Goal: Obtain resource: Download file/media

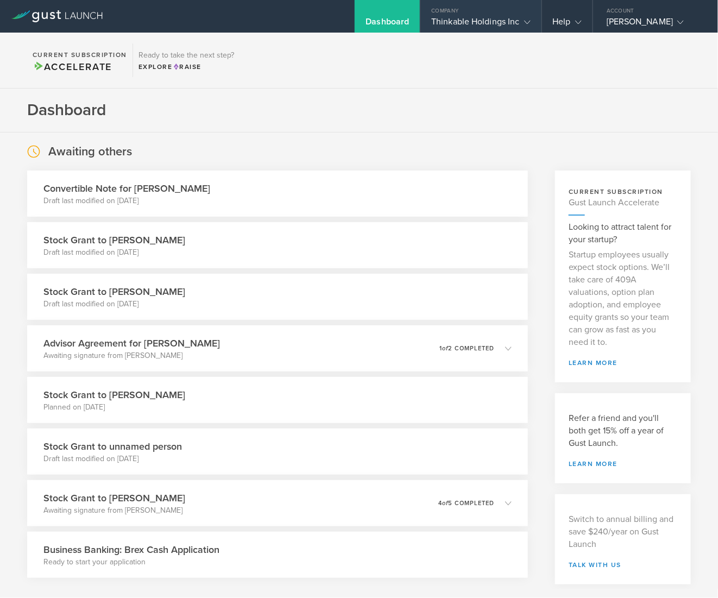
click at [484, 20] on div "Thinkable Holdings Inc" at bounding box center [480, 24] width 99 height 16
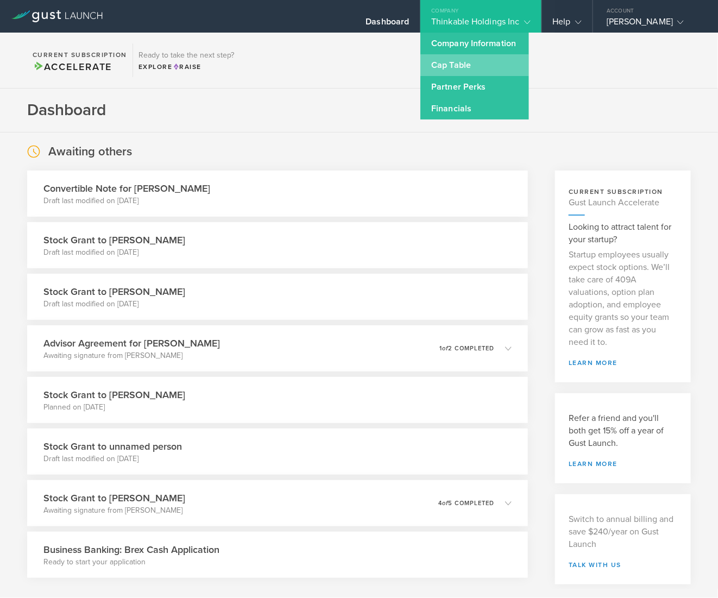
click at [455, 67] on link "Cap Table" at bounding box center [474, 65] width 109 height 22
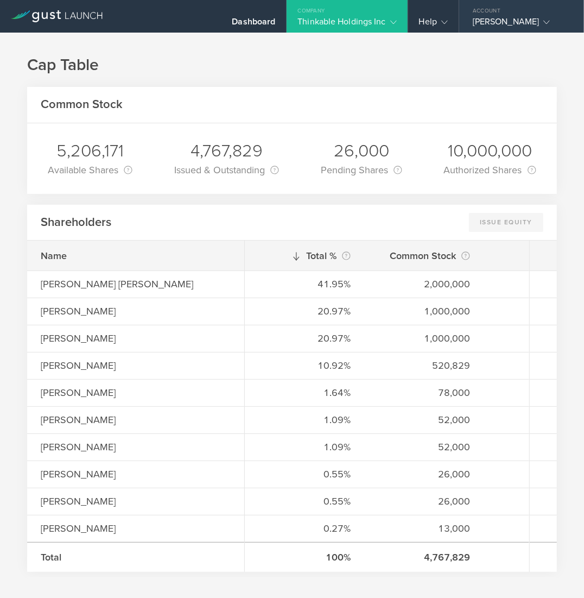
click at [508, 21] on div "[PERSON_NAME]" at bounding box center [519, 24] width 92 height 16
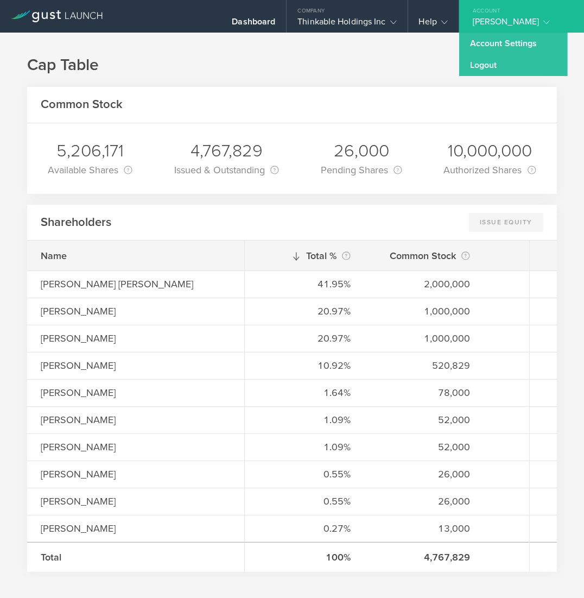
click at [342, 65] on h1 "Cap Table" at bounding box center [292, 65] width 530 height 22
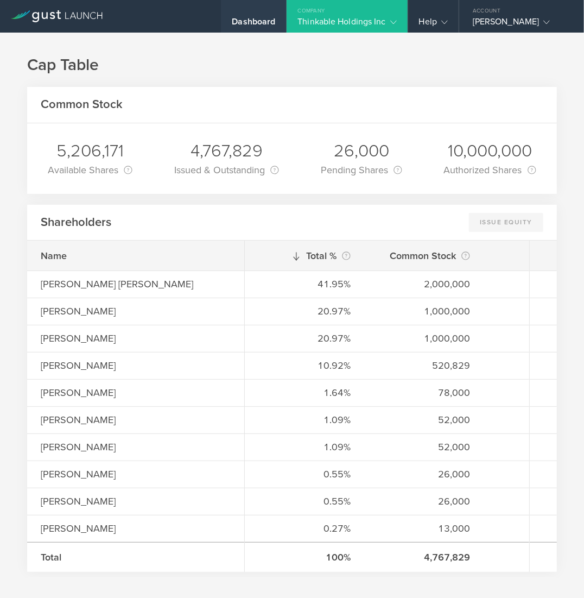
click at [246, 20] on div "Dashboard" at bounding box center [253, 24] width 43 height 16
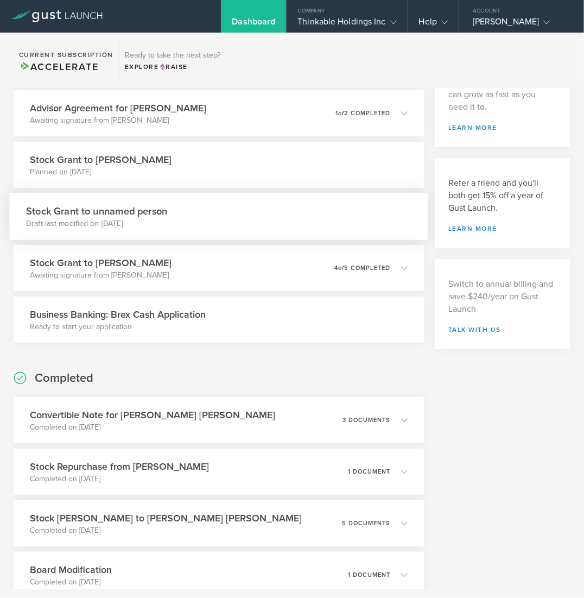
scroll to position [240, 0]
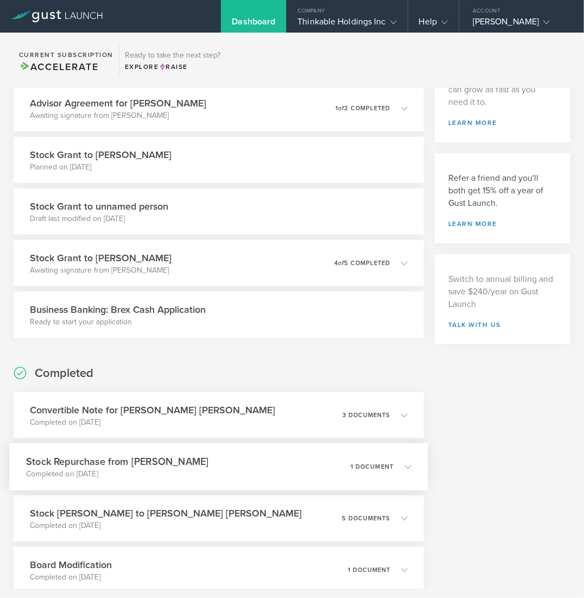
click at [240, 463] on div "Stock Repurchase from [PERSON_NAME] Completed on [DATE] 1 document" at bounding box center [218, 466] width 419 height 47
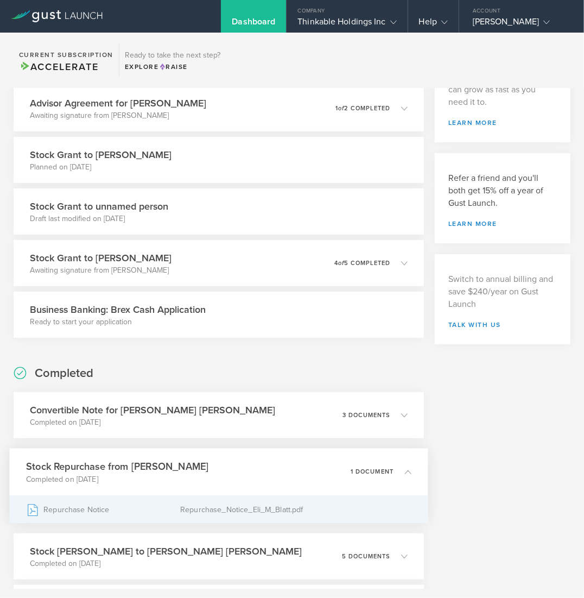
click at [239, 512] on div "Repurchase_Notice_Eli_M_Blatt.pdf" at bounding box center [295, 509] width 231 height 27
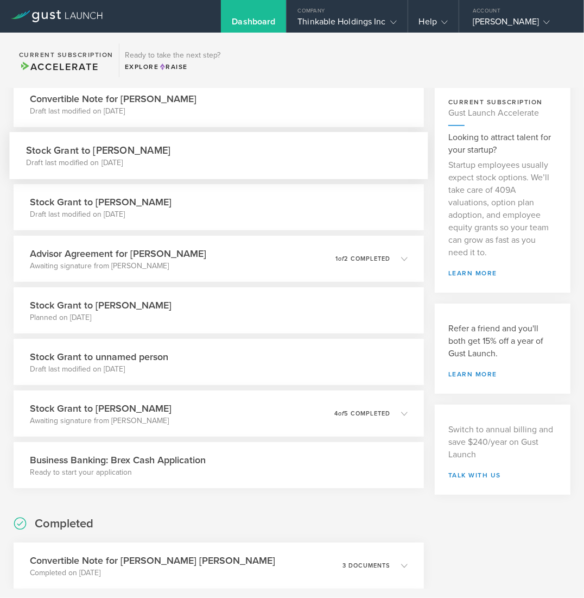
scroll to position [0, 0]
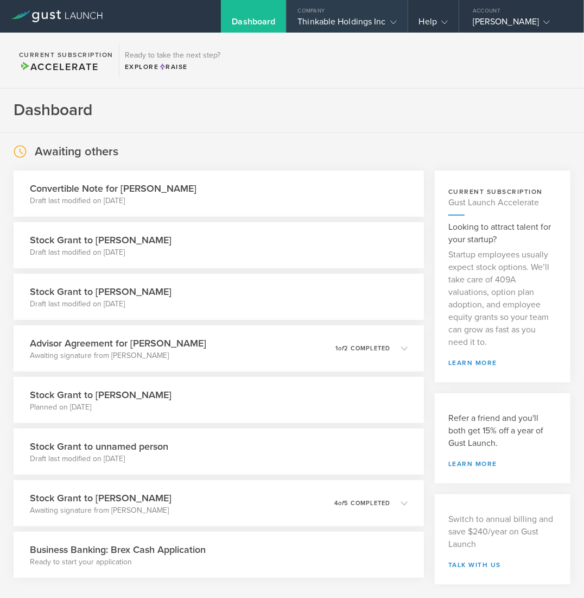
click at [342, 10] on div "Company" at bounding box center [347, 8] width 121 height 16
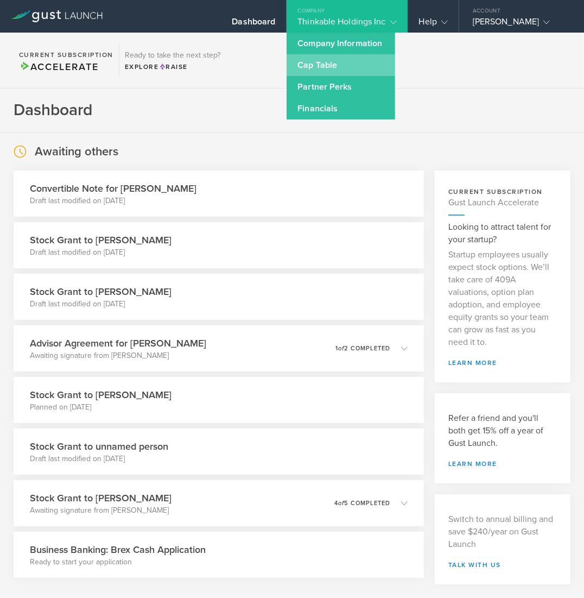
click at [321, 66] on link "Cap Table" at bounding box center [341, 65] width 109 height 22
